Goal: Transaction & Acquisition: Book appointment/travel/reservation

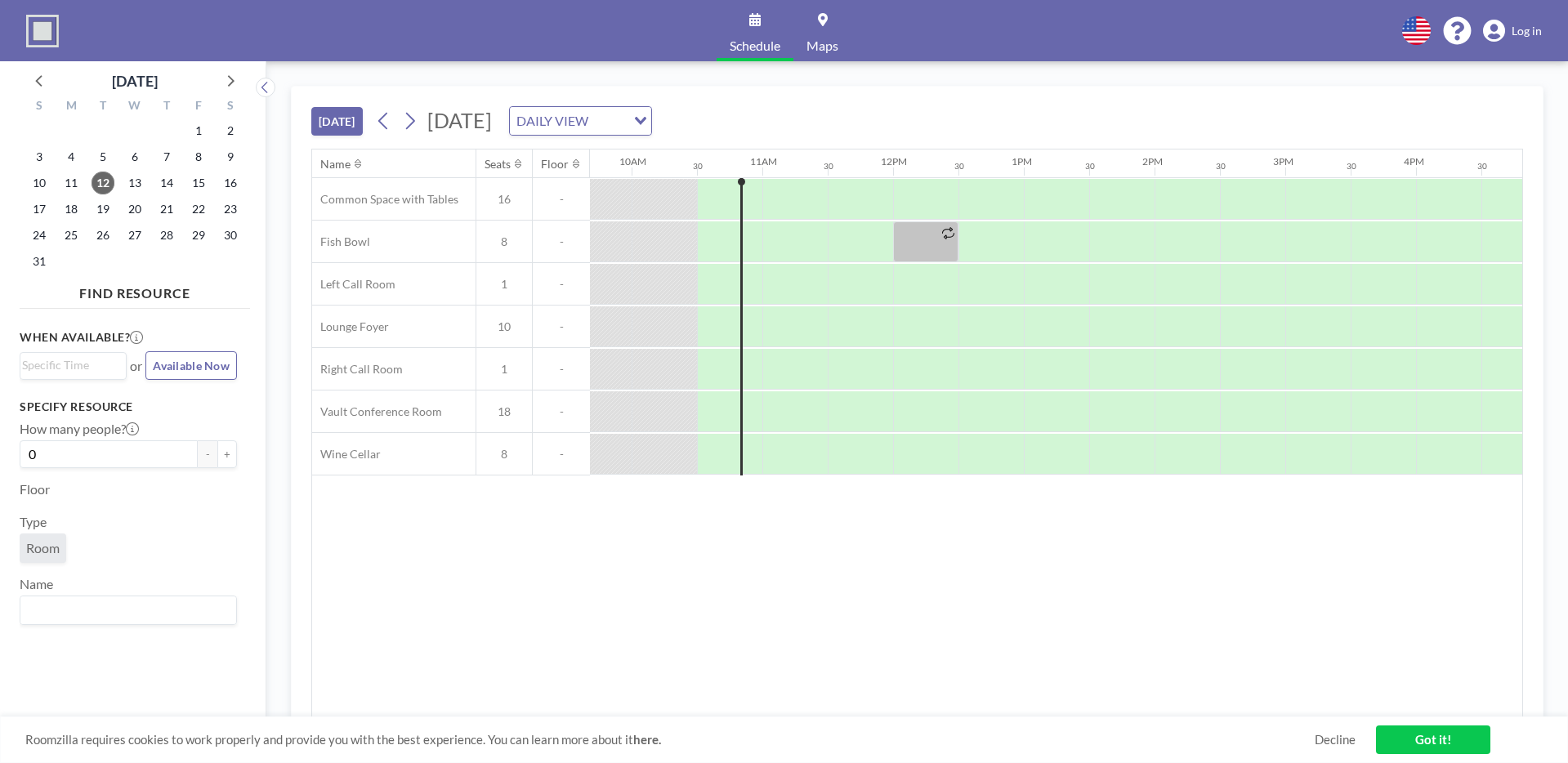
scroll to position [0, 1307]
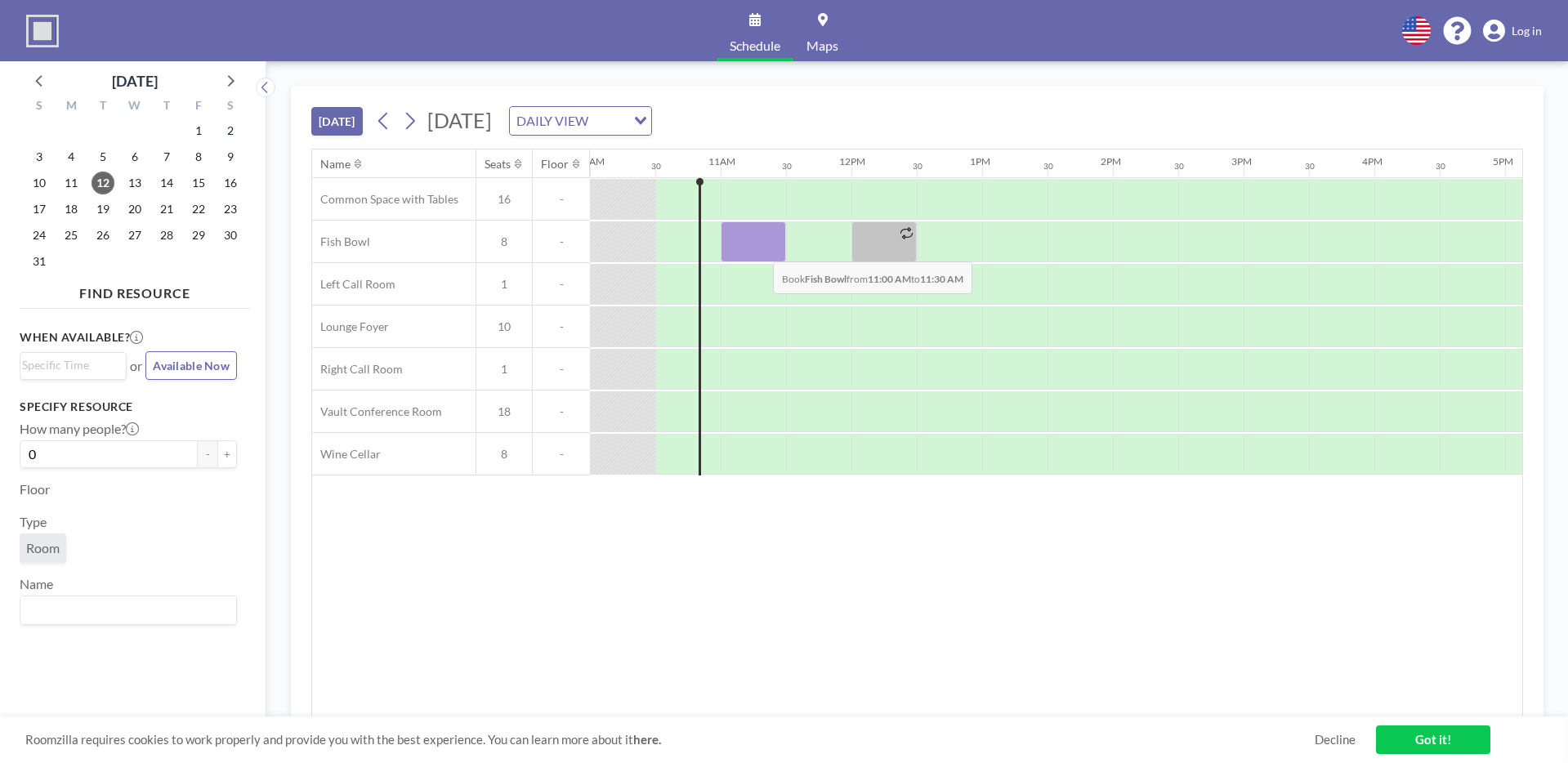
click at [760, 249] on div at bounding box center [754, 241] width 65 height 41
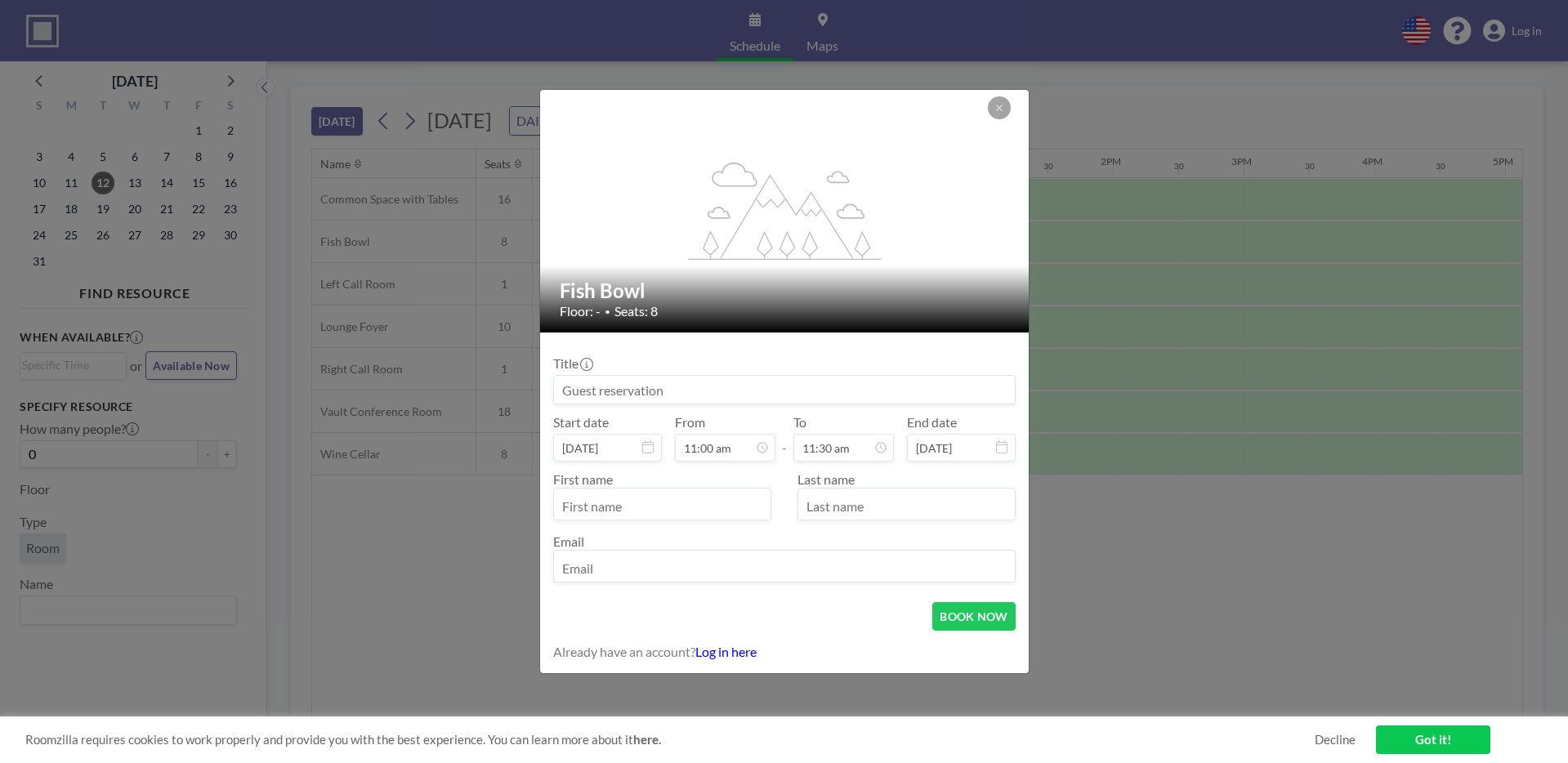
click at [732, 387] on input at bounding box center [784, 390] width 461 height 28
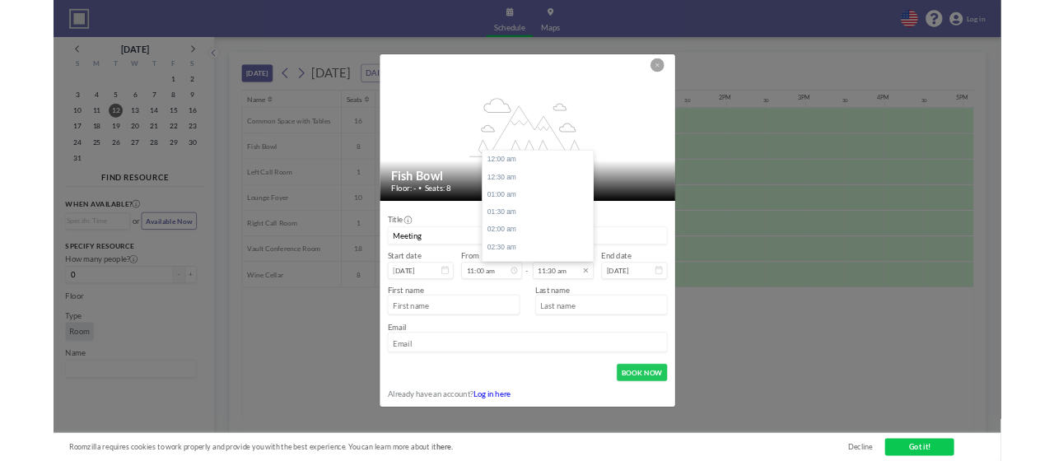
scroll to position [675, 0]
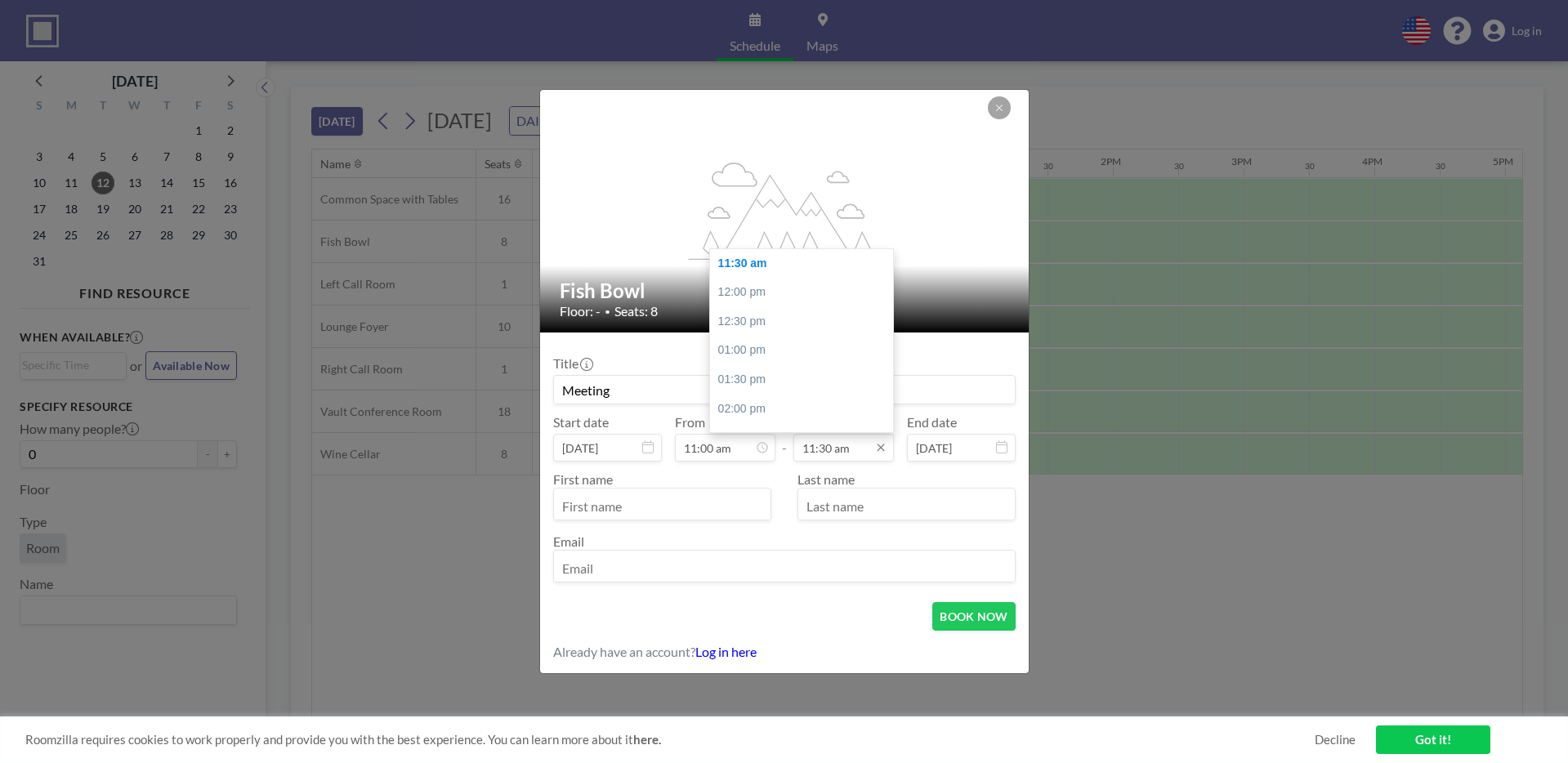
type input "Meeting"
click at [806, 444] on input "11:30 am" at bounding box center [843, 447] width 100 height 28
click at [790, 287] on div "12:00 pm" at bounding box center [801, 293] width 183 height 30
type input "12:00 pm"
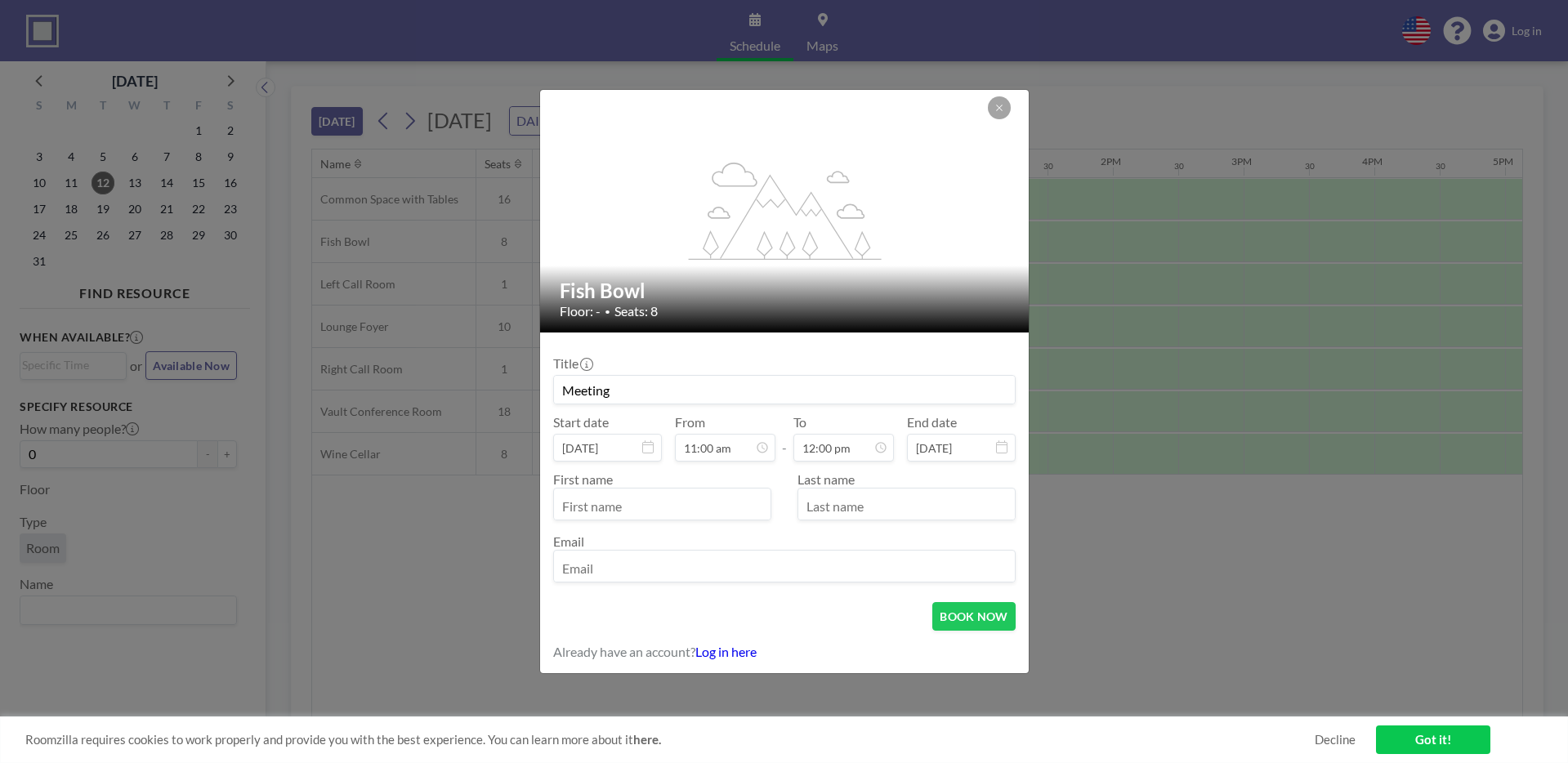
click at [609, 512] on input "text" at bounding box center [662, 506] width 216 height 28
type input "[PERSON_NAME]"
click at [591, 571] on input "email" at bounding box center [784, 568] width 461 height 28
click at [591, 571] on input "[PERSON_NAME]@hstory" at bounding box center [784, 568] width 461 height 28
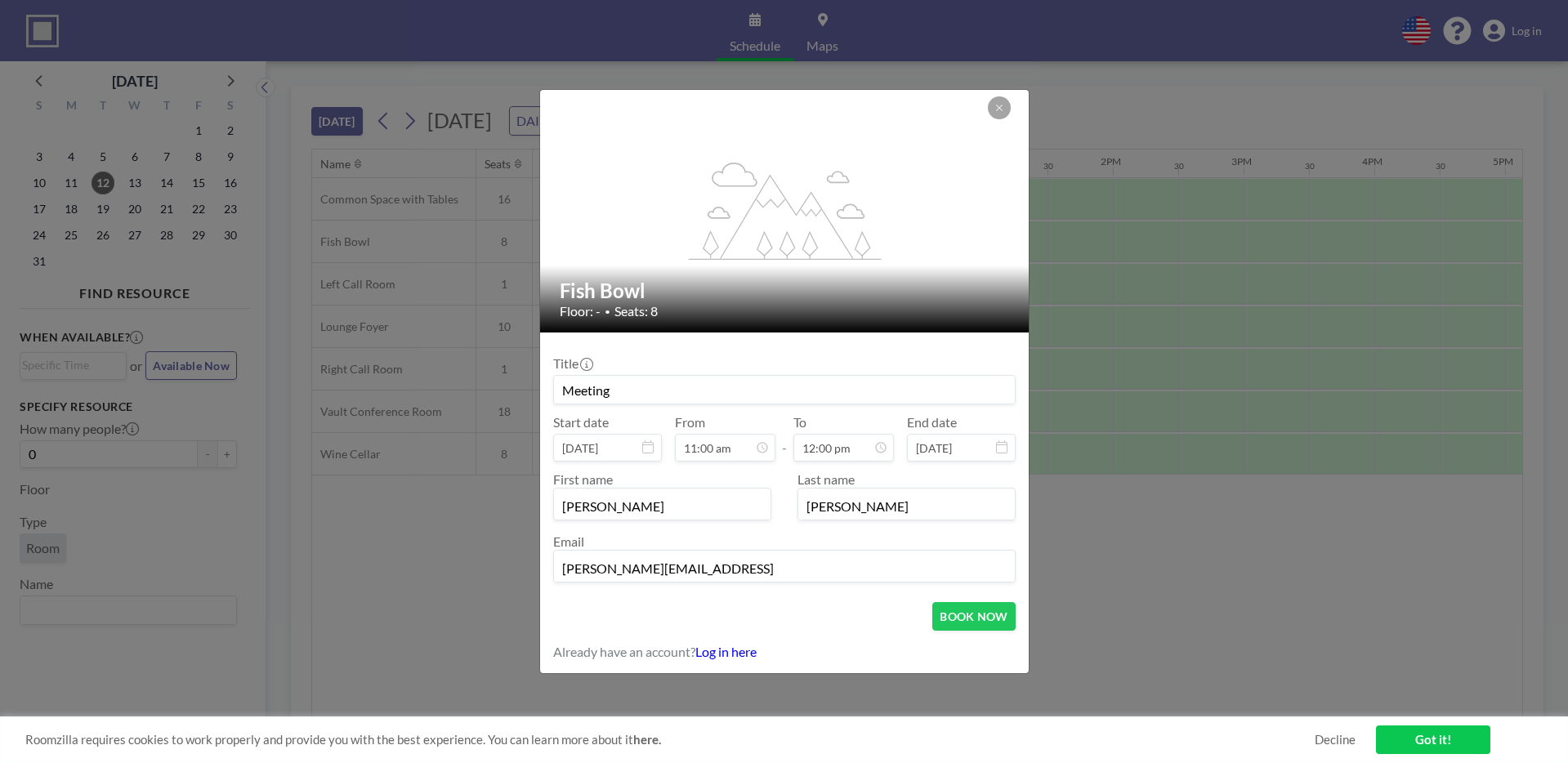
click at [742, 567] on input "[PERSON_NAME][EMAIL_ADDRESS]" at bounding box center [784, 568] width 461 height 28
click at [587, 570] on input "[PERSON_NAME]" at bounding box center [784, 568] width 461 height 28
click at [703, 577] on input "[PERSON_NAME]" at bounding box center [784, 568] width 461 height 28
click at [697, 572] on input "[PERSON_NAME][EMAIL_ADDRESS]" at bounding box center [784, 568] width 461 height 28
type input "[PERSON_NAME][EMAIL_ADDRESS][DOMAIN_NAME]"
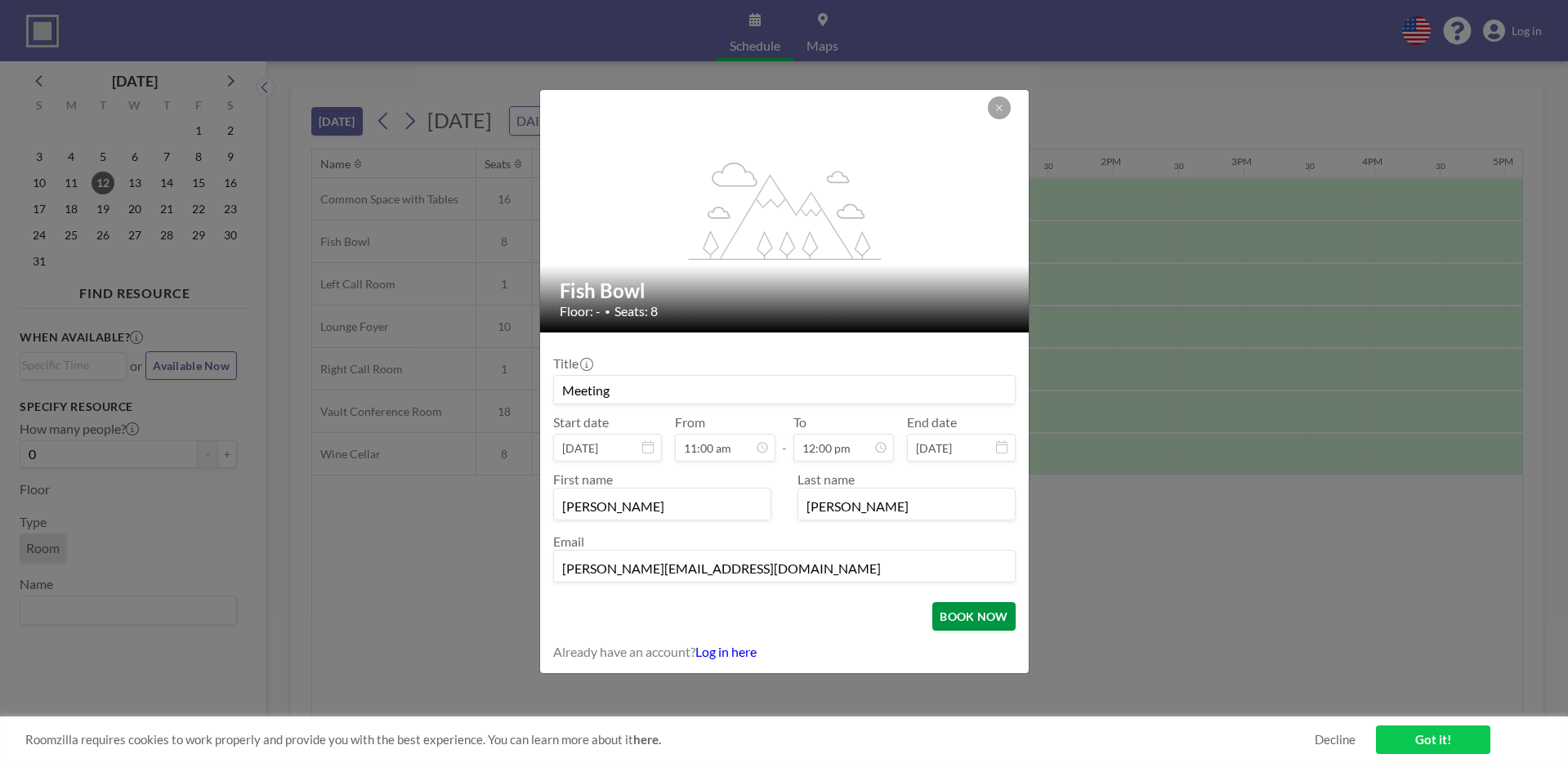
click at [997, 616] on button "BOOK NOW" at bounding box center [973, 616] width 82 height 29
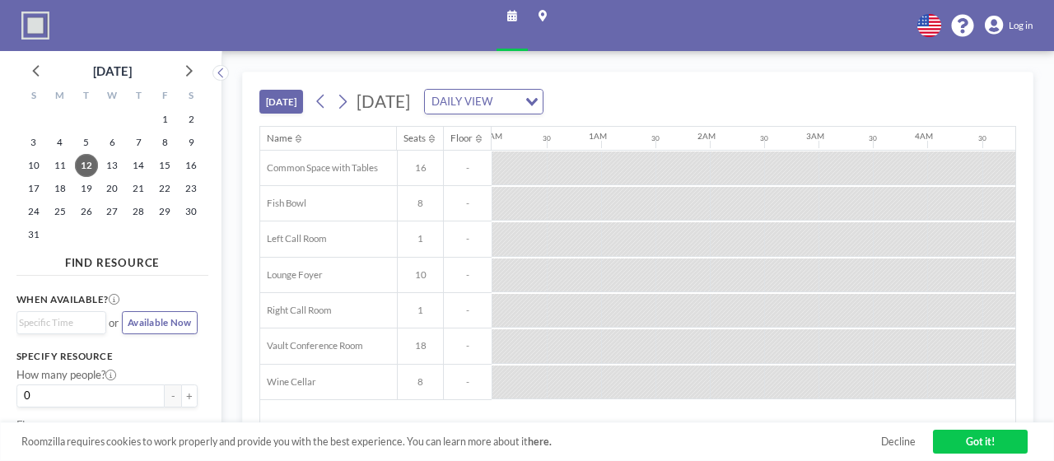
scroll to position [0, 906]
